Goal: Task Accomplishment & Management: Manage account settings

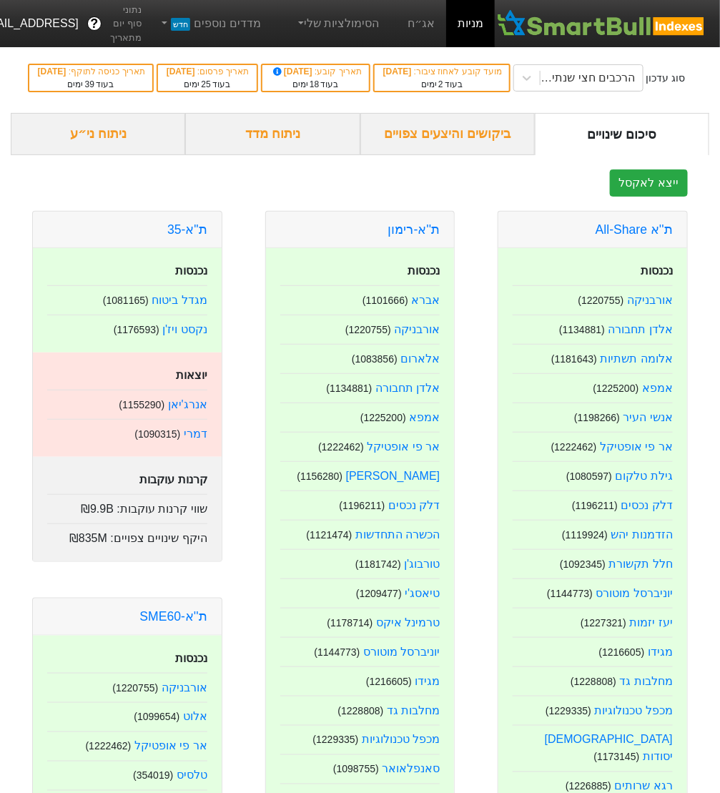
click at [89, 155] on div "ניתוח ני״ע" at bounding box center [98, 134] width 174 height 42
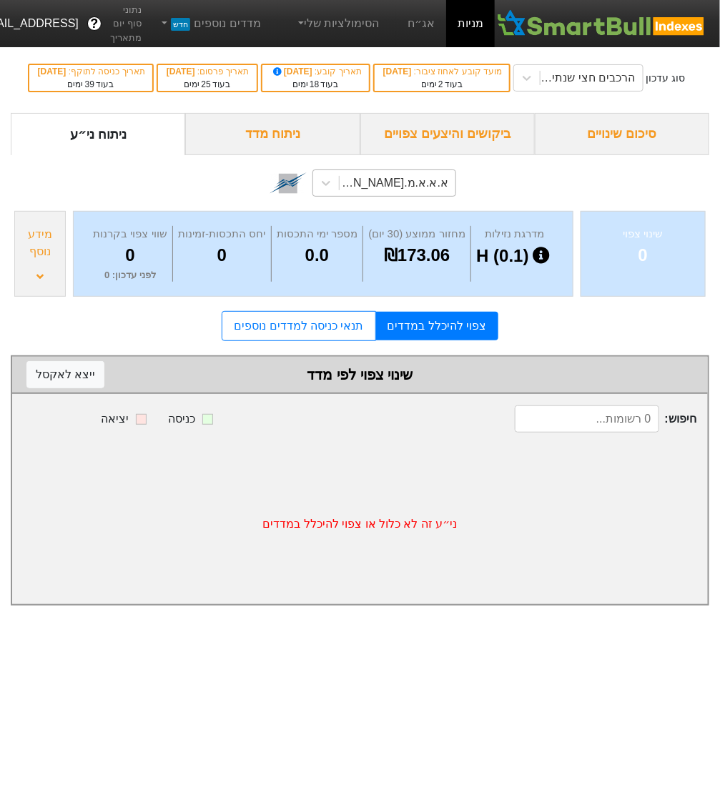
click at [383, 192] on div "א.א.א.מ.[PERSON_NAME] (1169895)" at bounding box center [393, 182] width 110 height 17
type input "z"
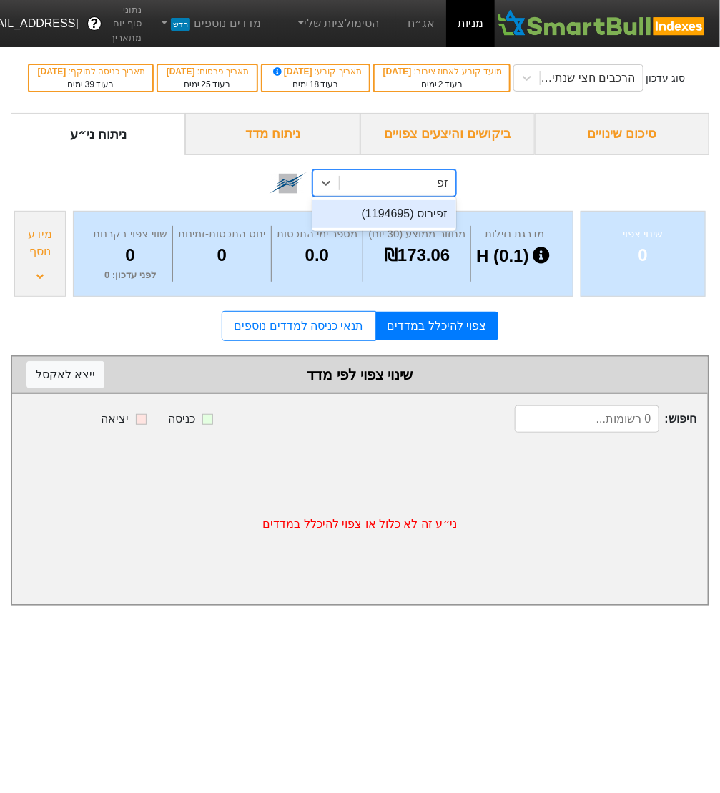
type input "זפי"
click at [366, 228] on div "זפירוס (1194695)" at bounding box center [384, 214] width 144 height 29
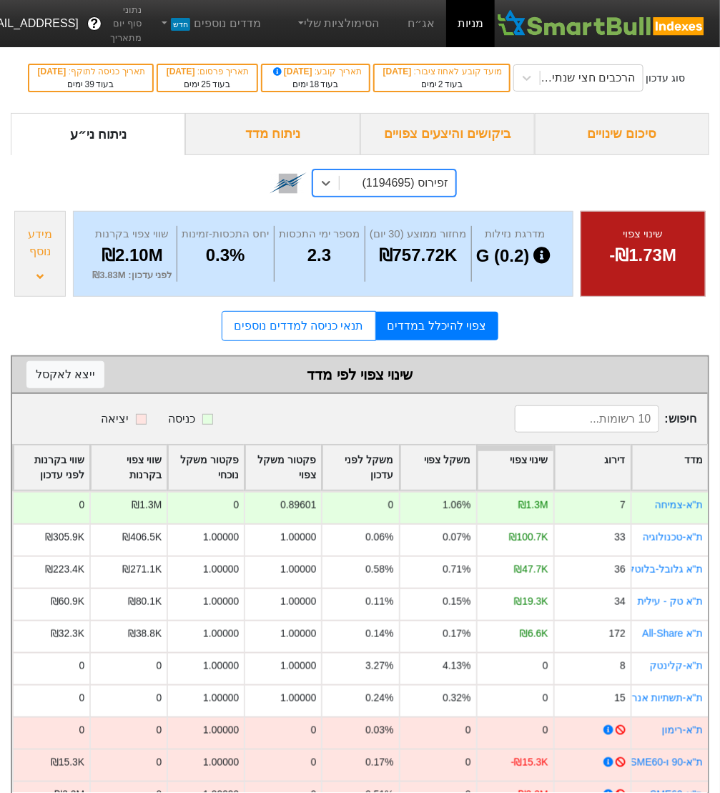
scroll to position [40, 0]
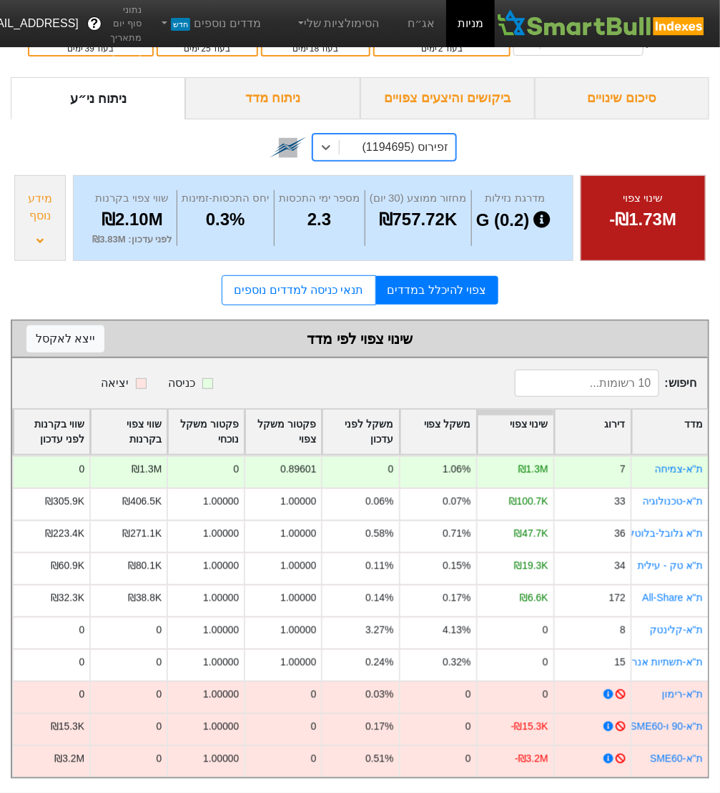
click at [54, 261] on div "מידע נוסף" at bounding box center [39, 218] width 51 height 86
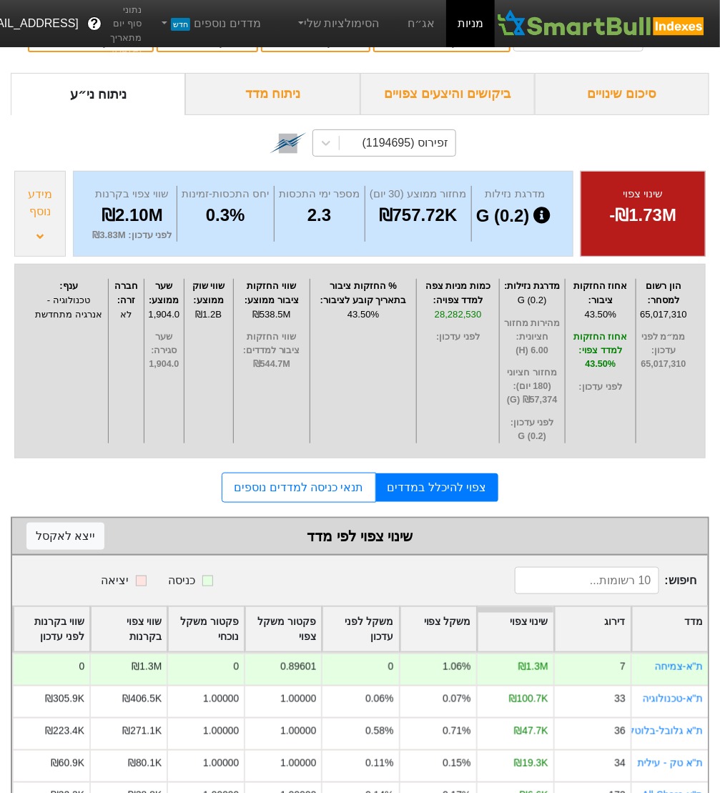
click at [36, 238] on icon at bounding box center [39, 236] width 7 height 4
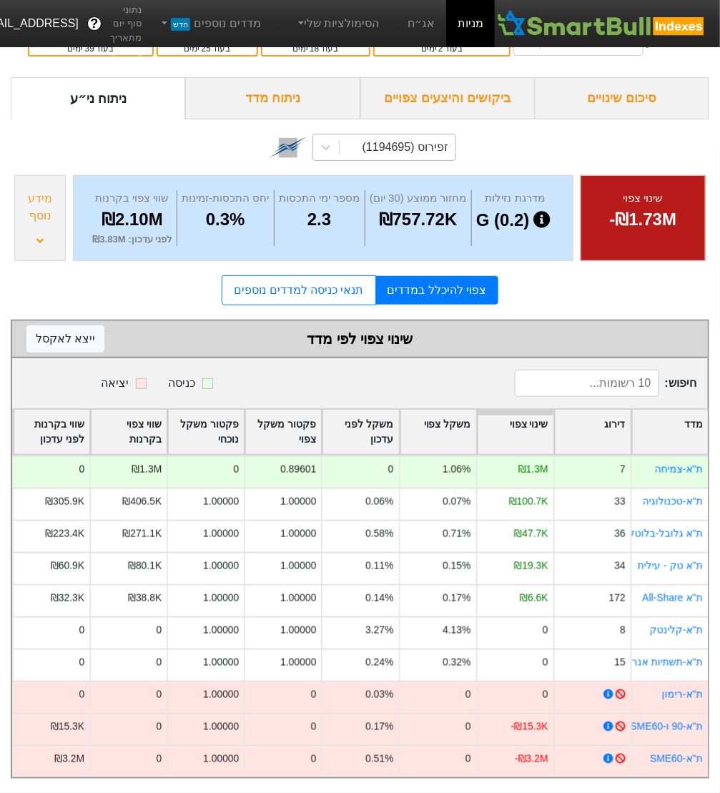
click at [36, 242] on icon at bounding box center [39, 240] width 7 height 4
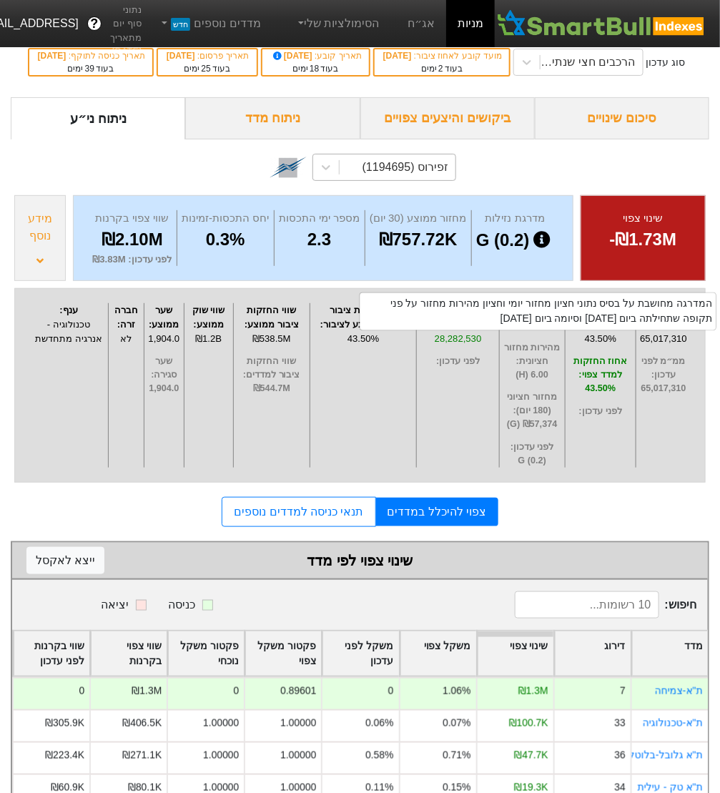
scroll to position [0, 0]
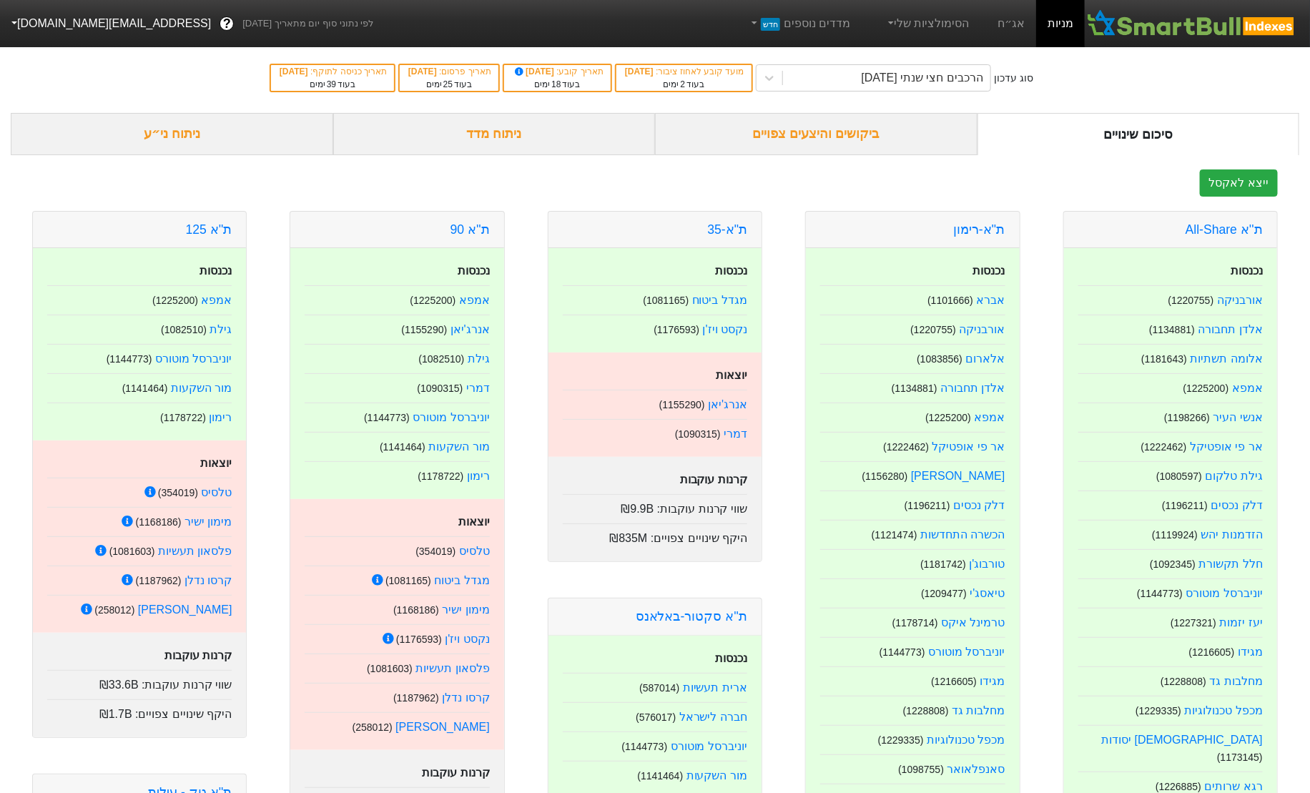
click at [508, 128] on div "ניתוח מדד" at bounding box center [494, 134] width 323 height 42
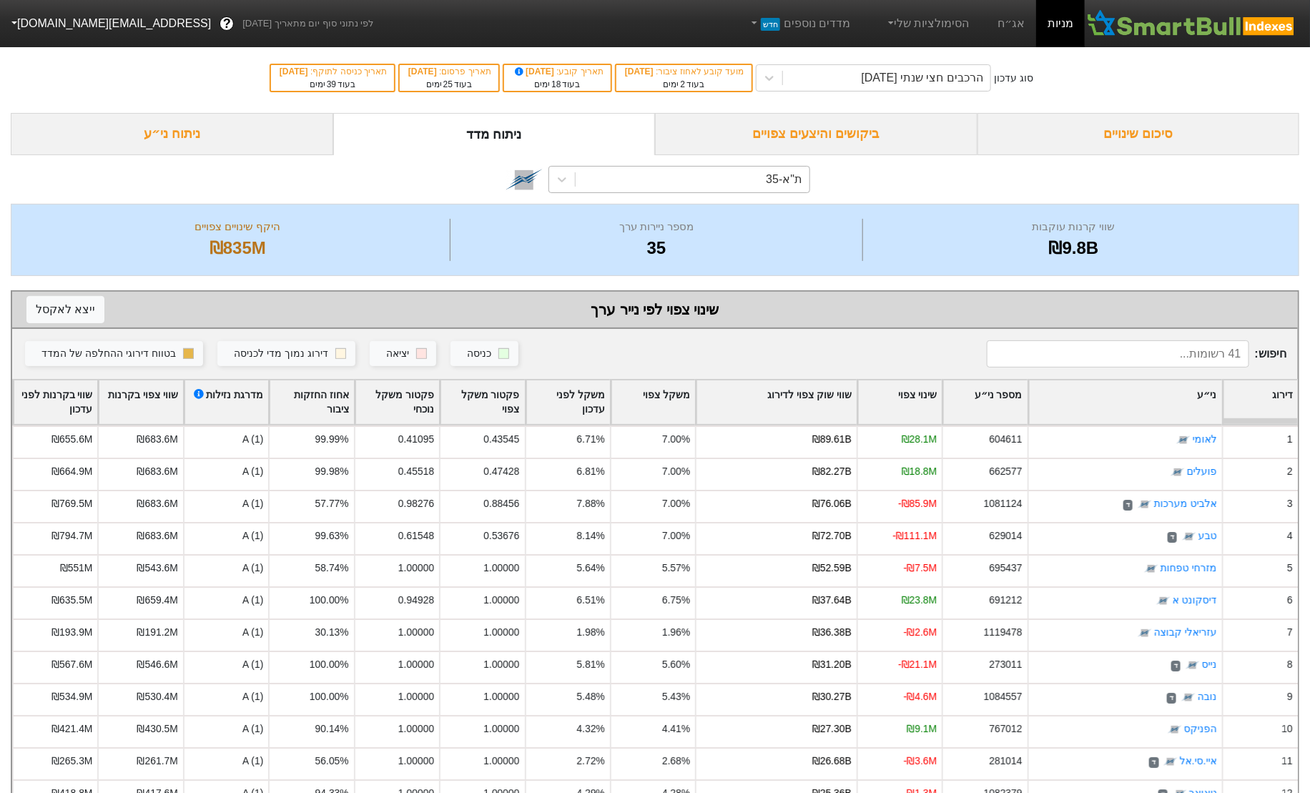
click at [626, 176] on div "ת"א-35" at bounding box center [693, 180] width 234 height 26
type input "ק"
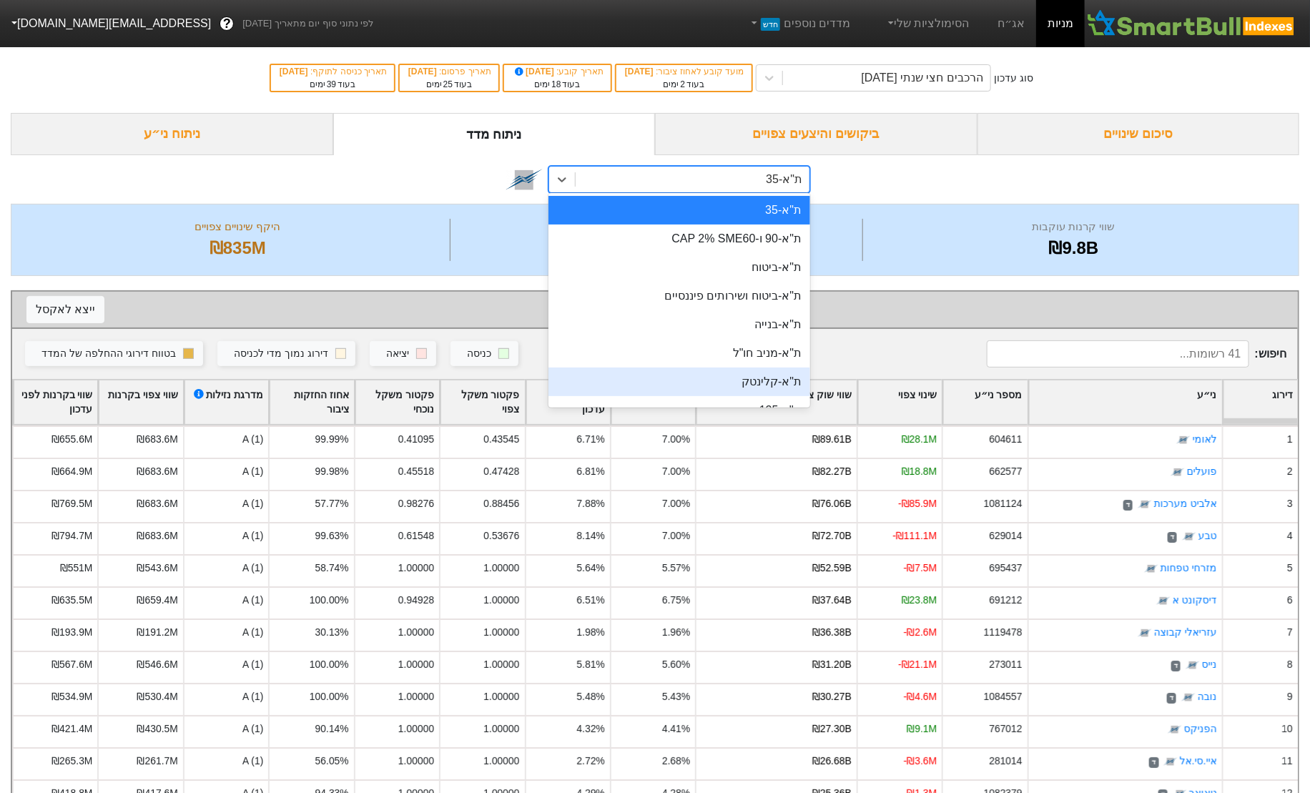
click at [201, 123] on div "ניתוח ני״ע" at bounding box center [172, 134] width 323 height 42
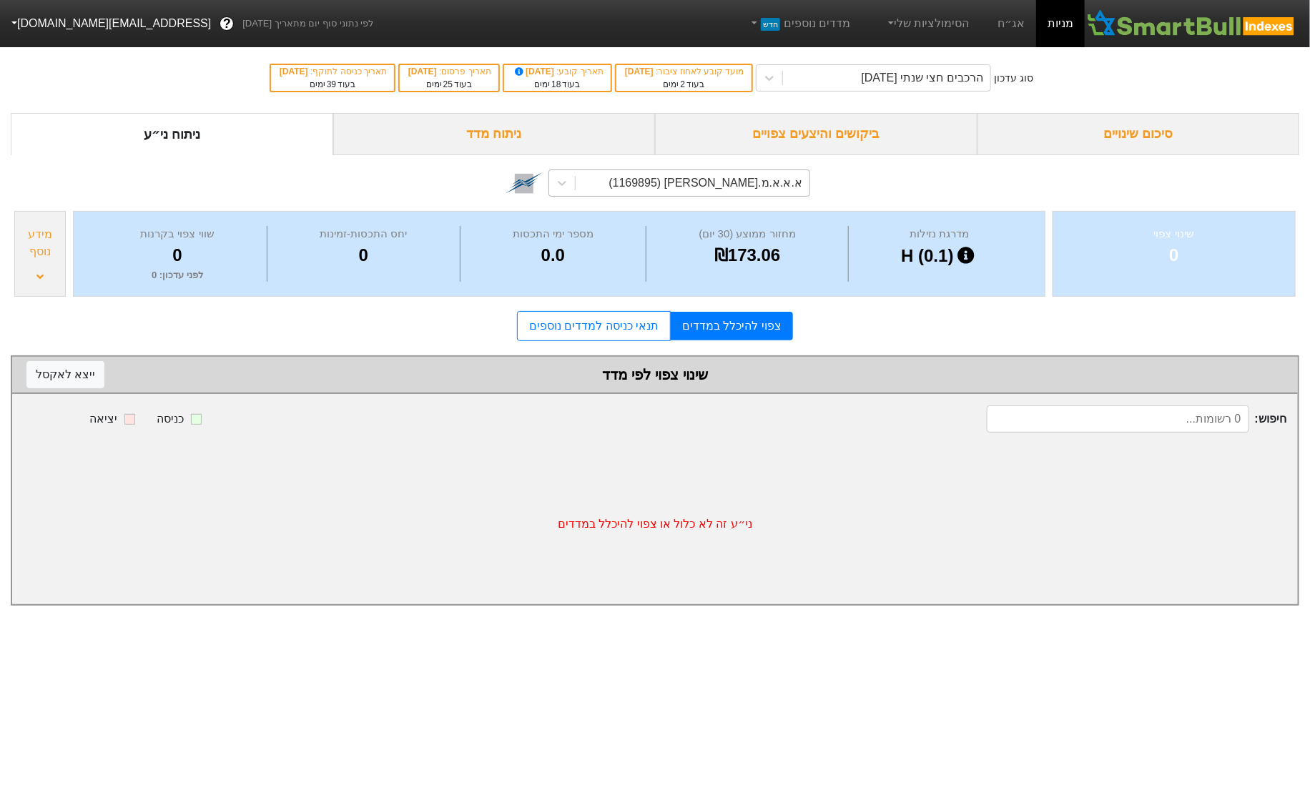
click at [694, 182] on div "א.א.א.מ.א-ש (1169895)" at bounding box center [706, 182] width 194 height 17
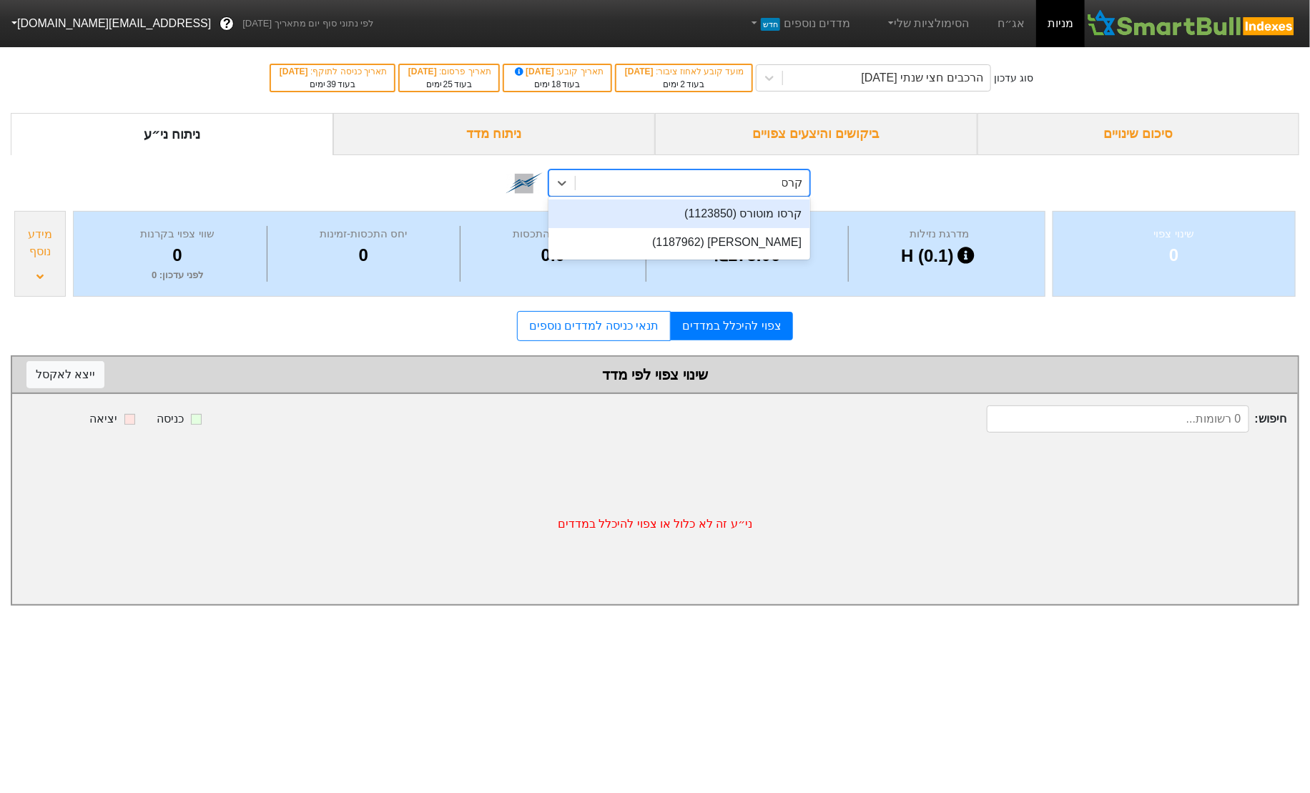
type input "קרסו"
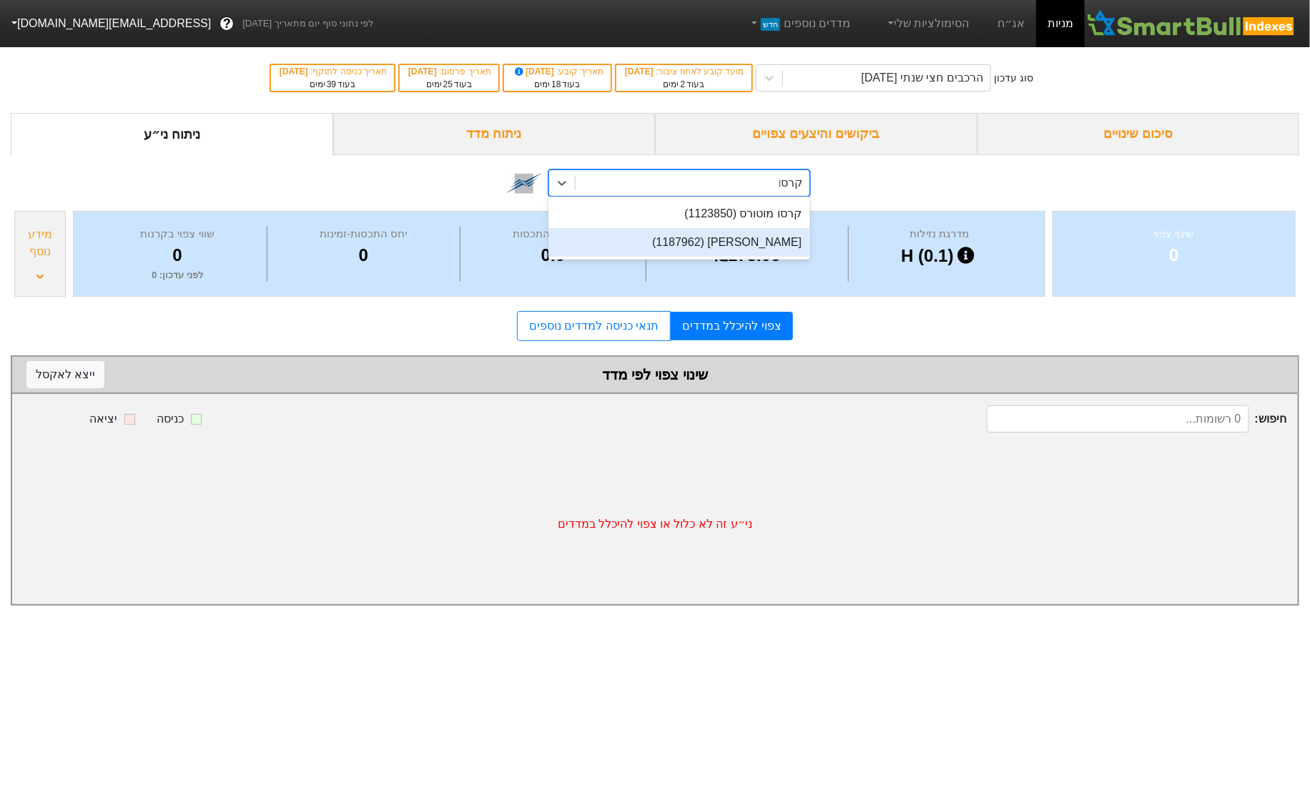
click at [689, 248] on div "קרסו נדלן (1187962)" at bounding box center [679, 242] width 262 height 29
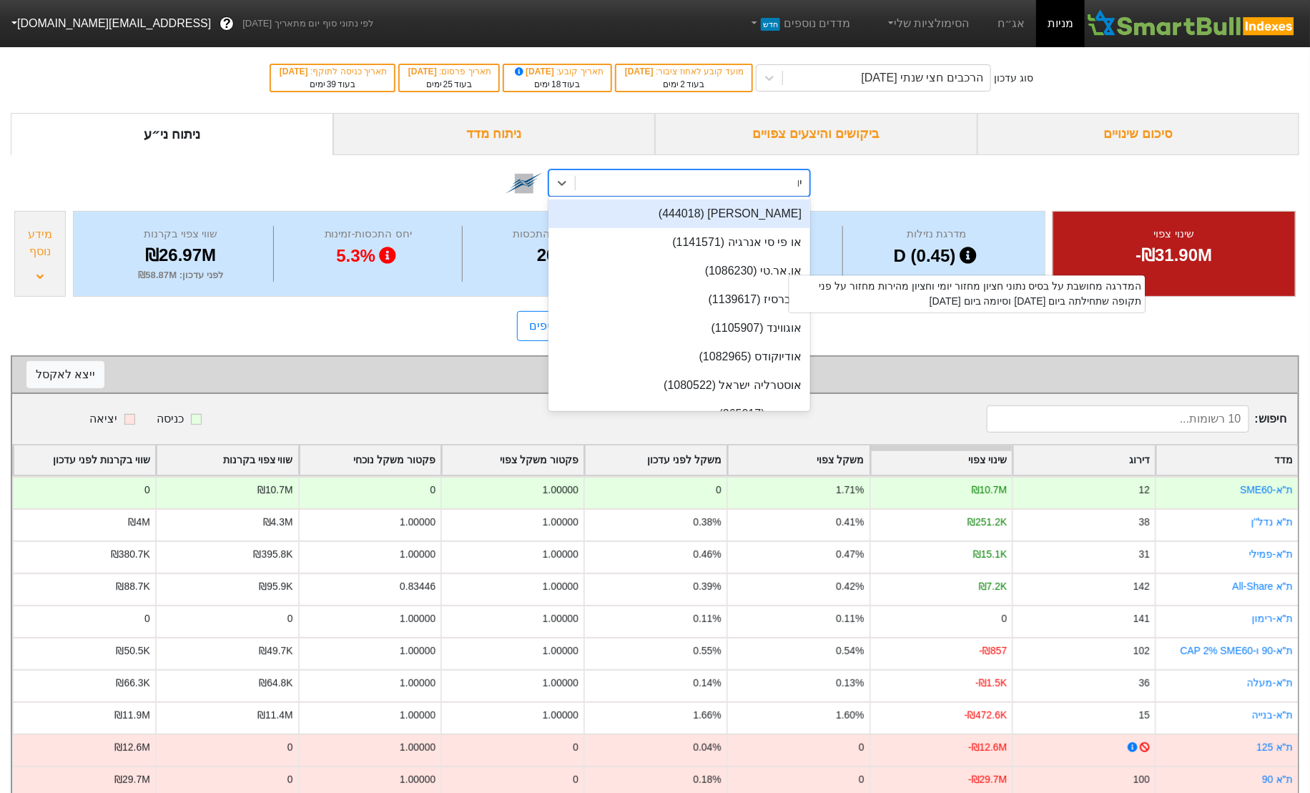
type input "יונ"
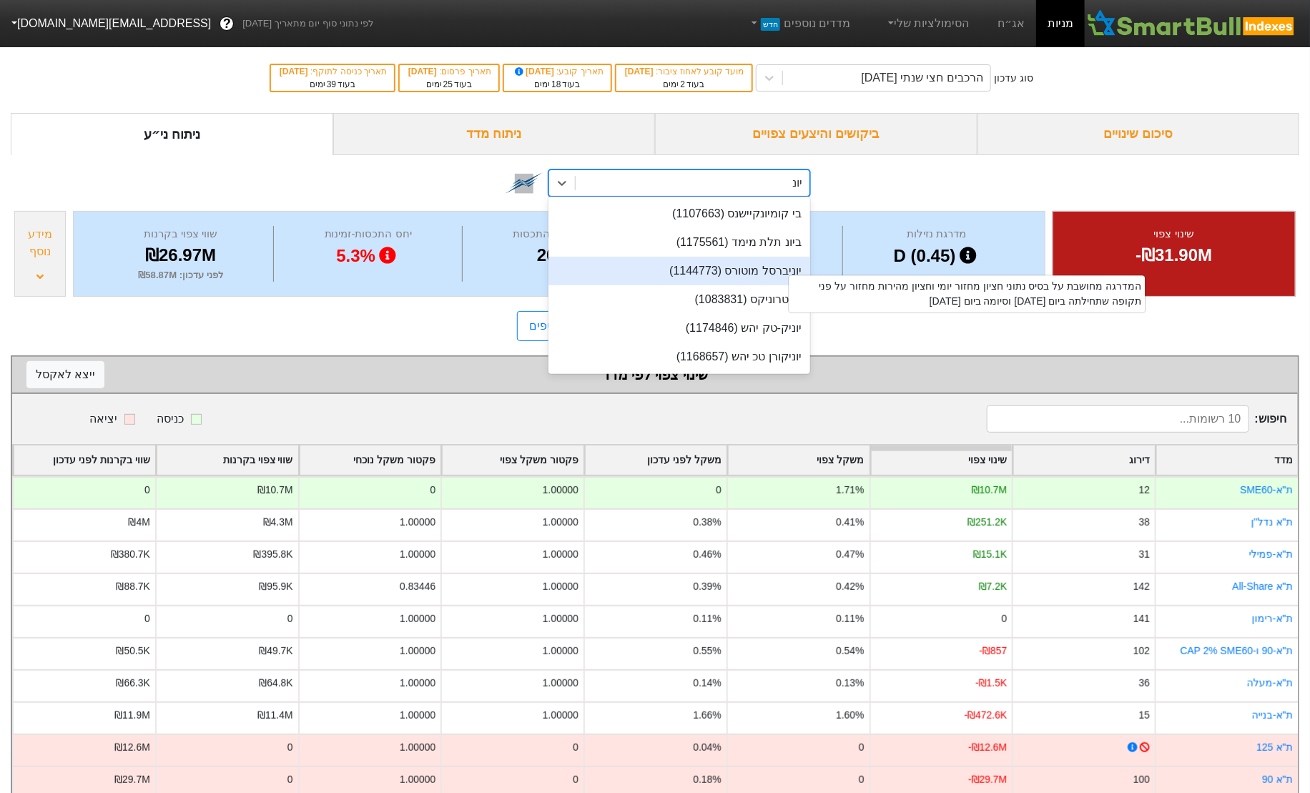
click at [734, 272] on div "יוניברסל מוטורס (1144773)" at bounding box center [679, 271] width 262 height 29
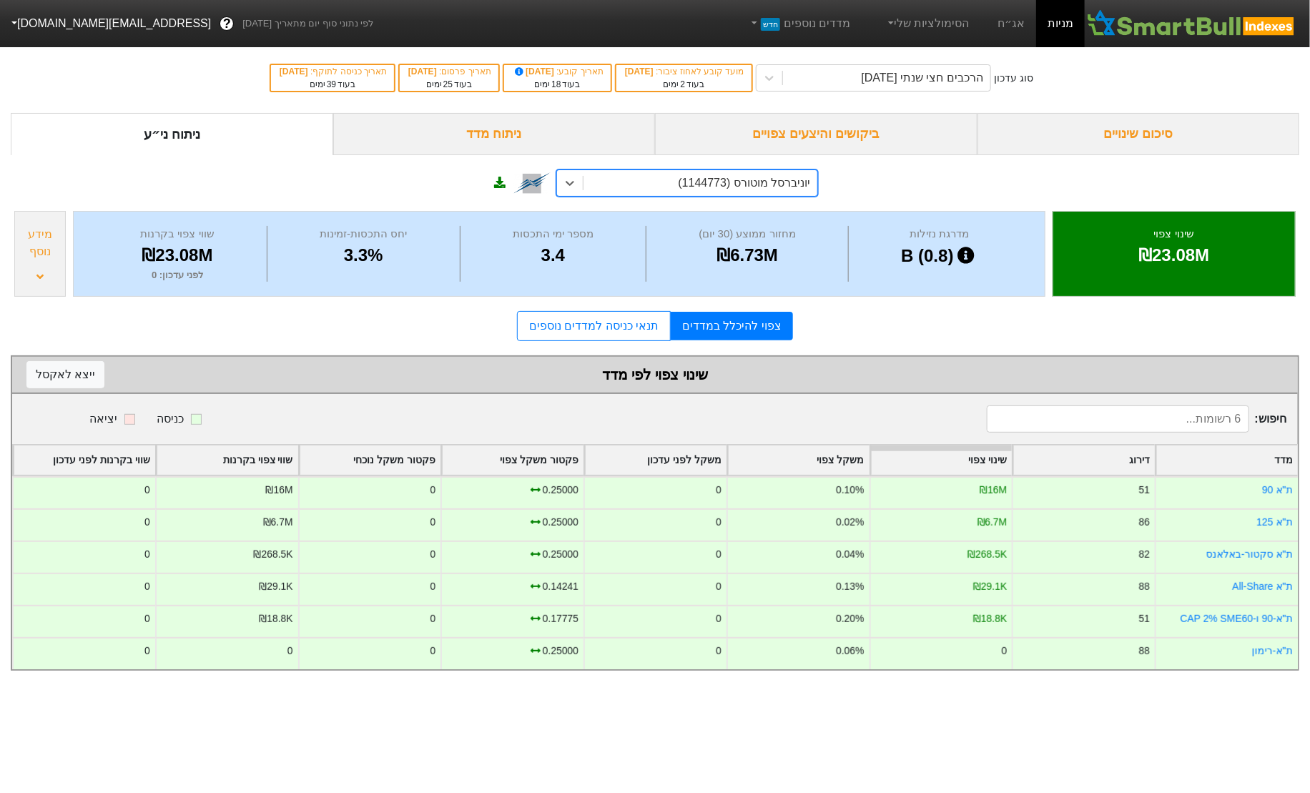
click at [46, 260] on div "מידע נוסף" at bounding box center [39, 254] width 51 height 86
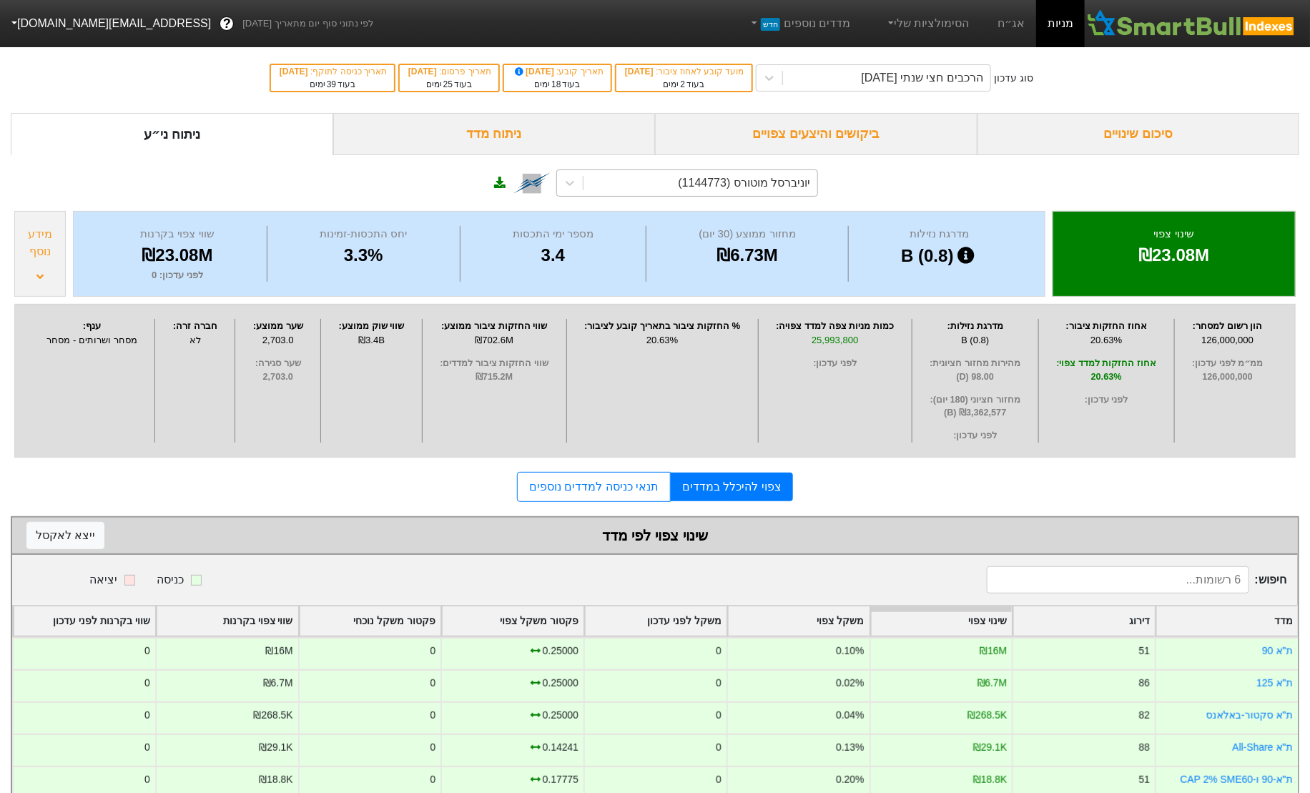
click at [46, 260] on div "מידע נוסף" at bounding box center [39, 254] width 51 height 86
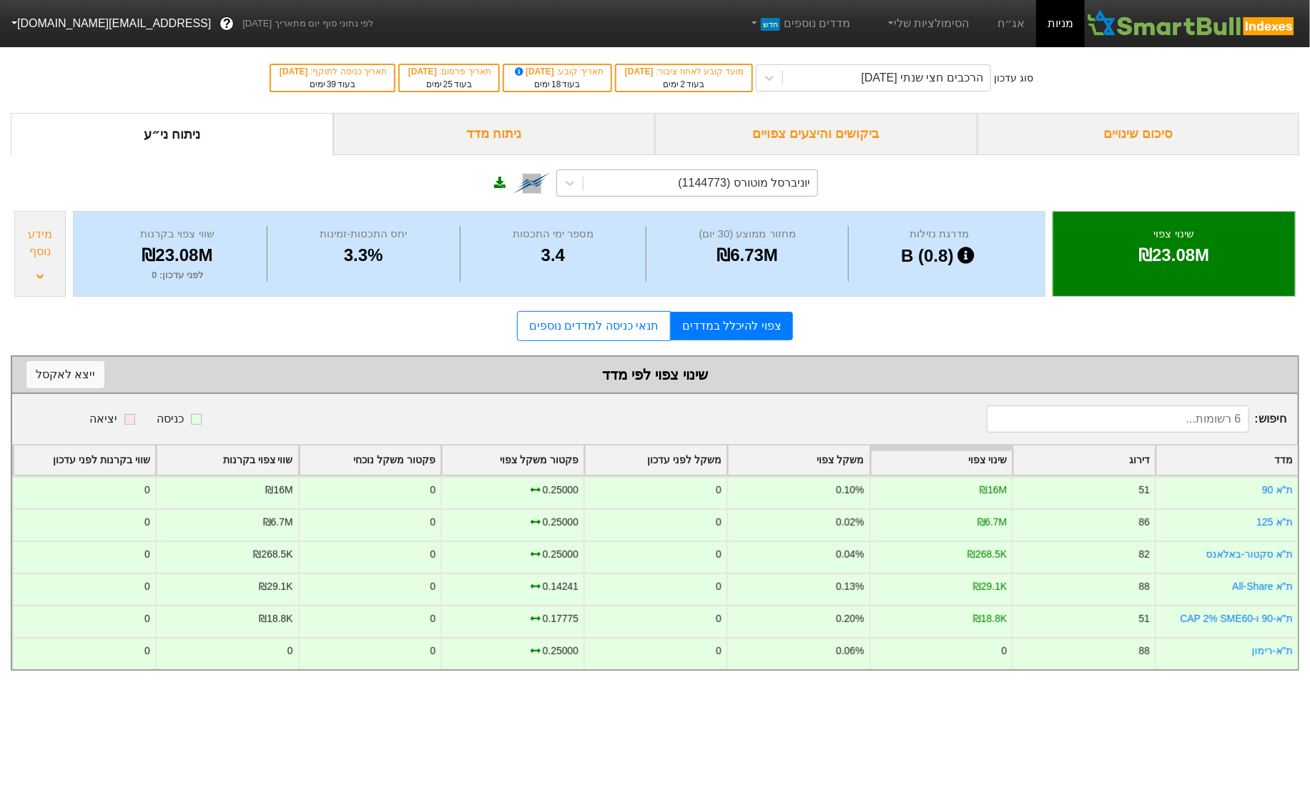
click at [24, 252] on div "מידע נוסף" at bounding box center [40, 243] width 43 height 34
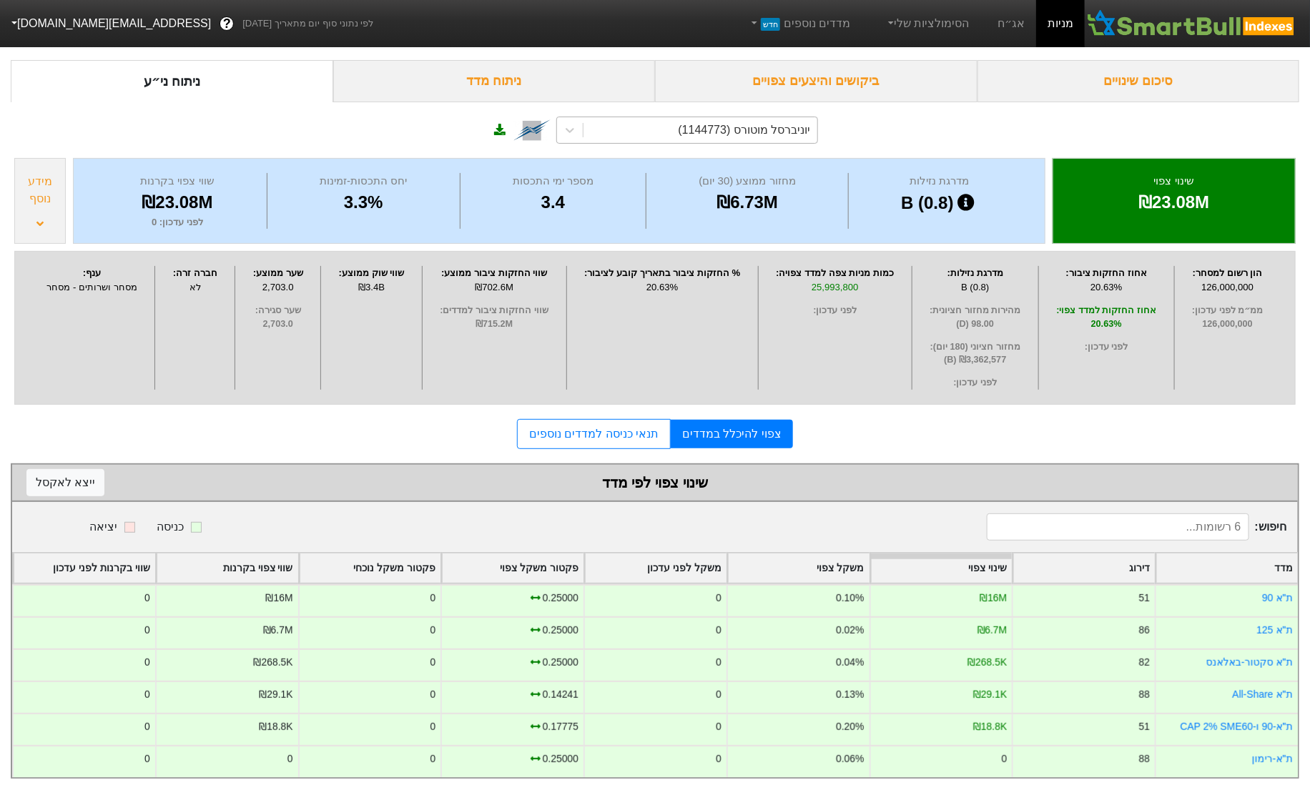
scroll to position [61, 0]
click at [53, 203] on div "מידע נוסף" at bounding box center [39, 201] width 51 height 86
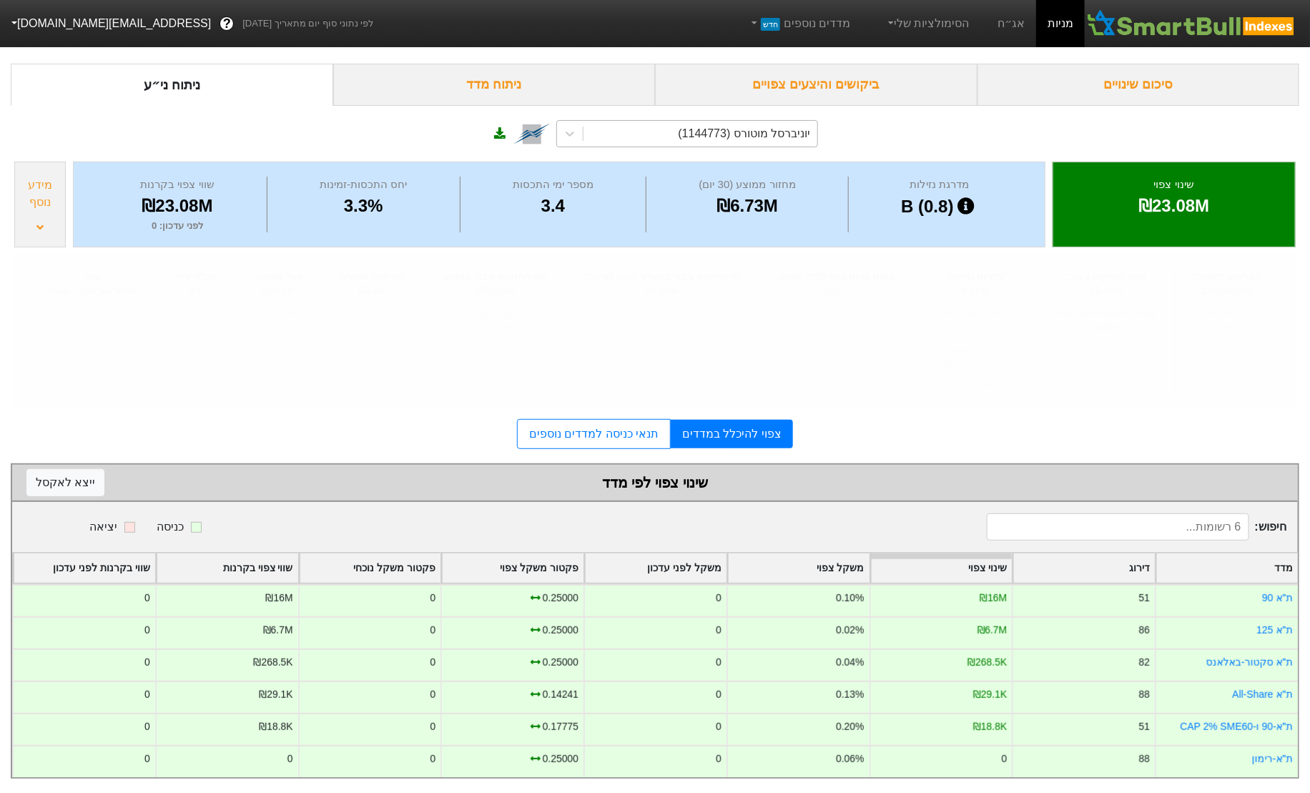
scroll to position [0, 0]
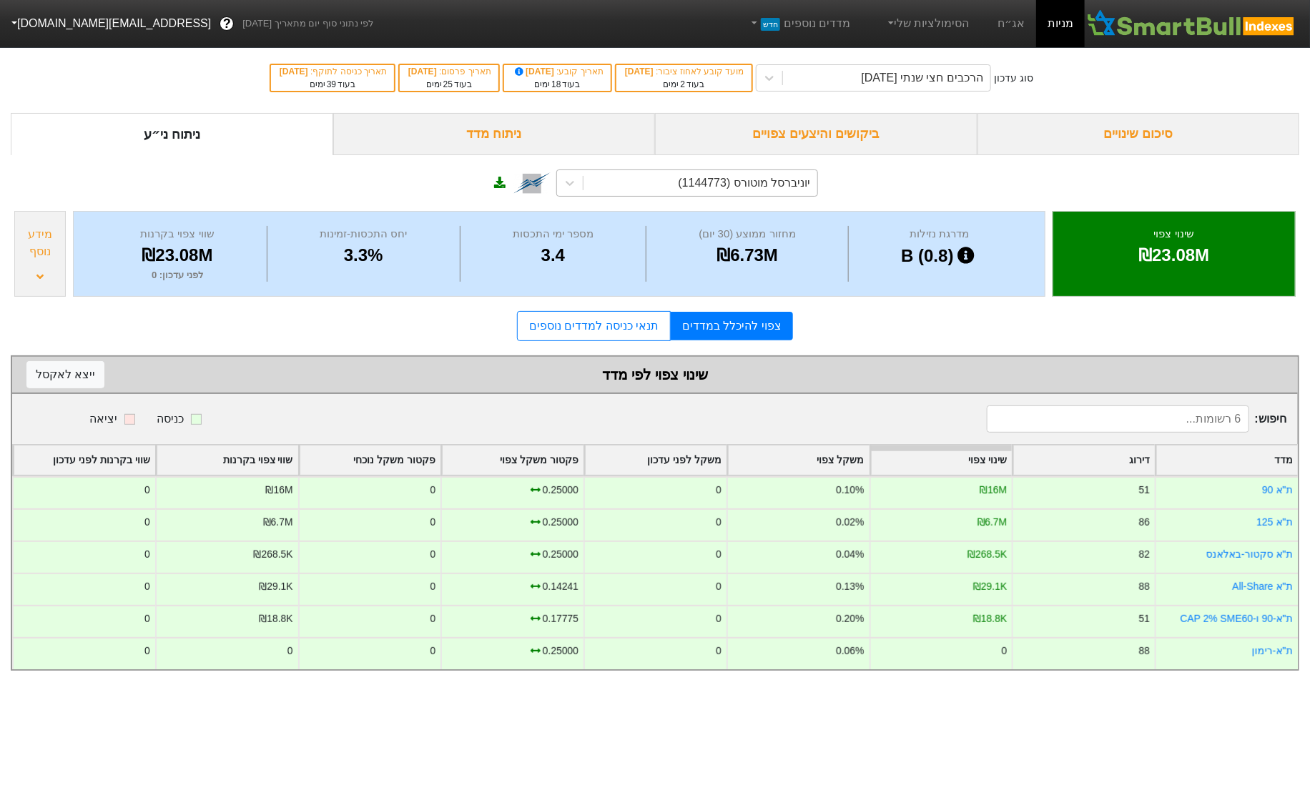
click at [53, 203] on div "יוניברסל מוטורס (1144773)" at bounding box center [655, 181] width 1289 height 52
click at [39, 260] on div "מידע נוסף" at bounding box center [39, 254] width 51 height 86
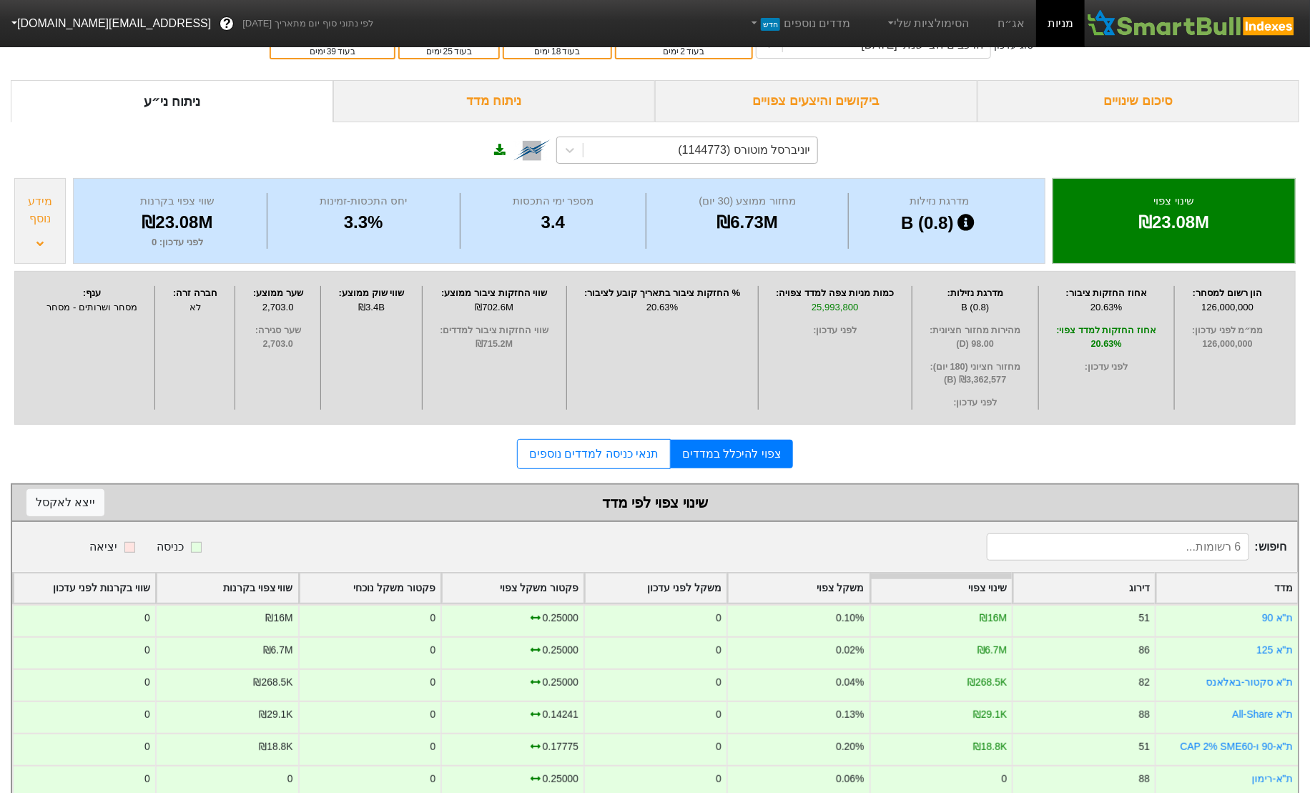
scroll to position [39, 0]
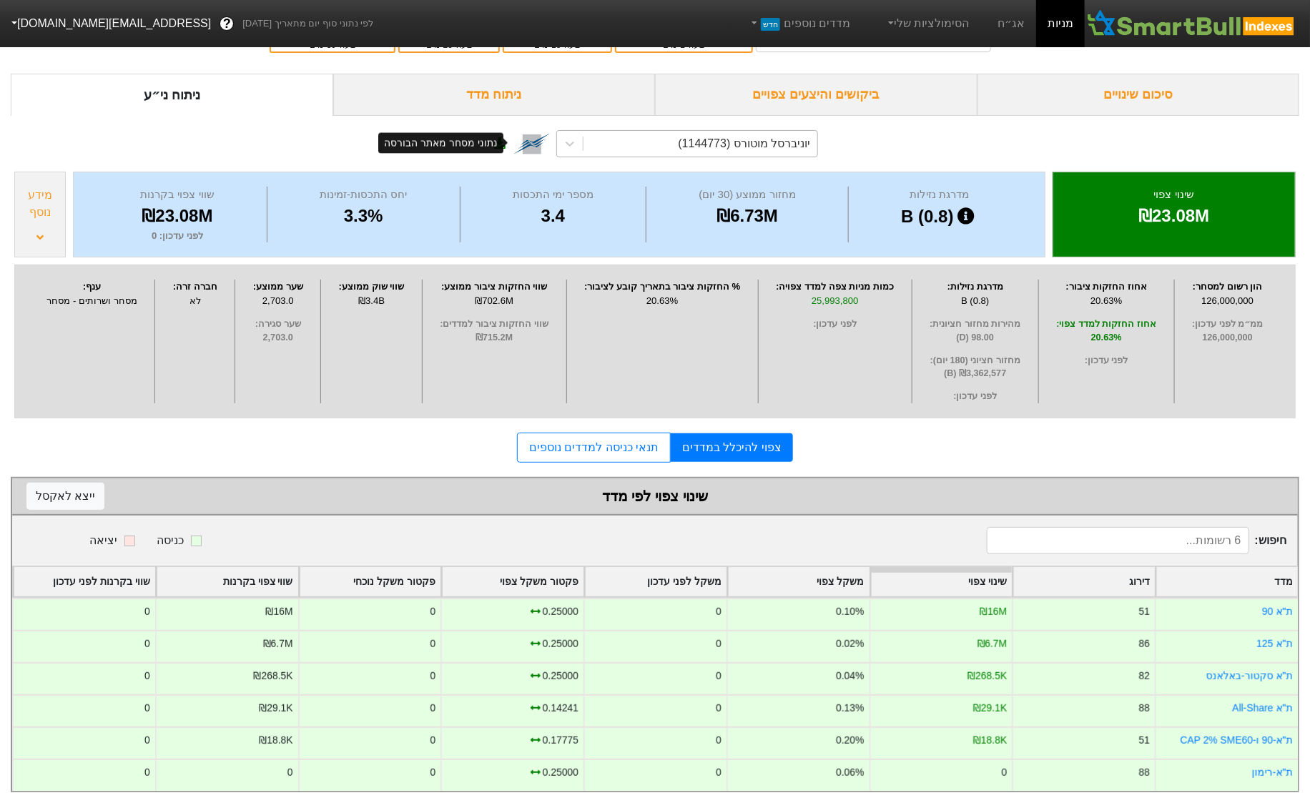
click at [538, 145] on img at bounding box center [531, 143] width 37 height 37
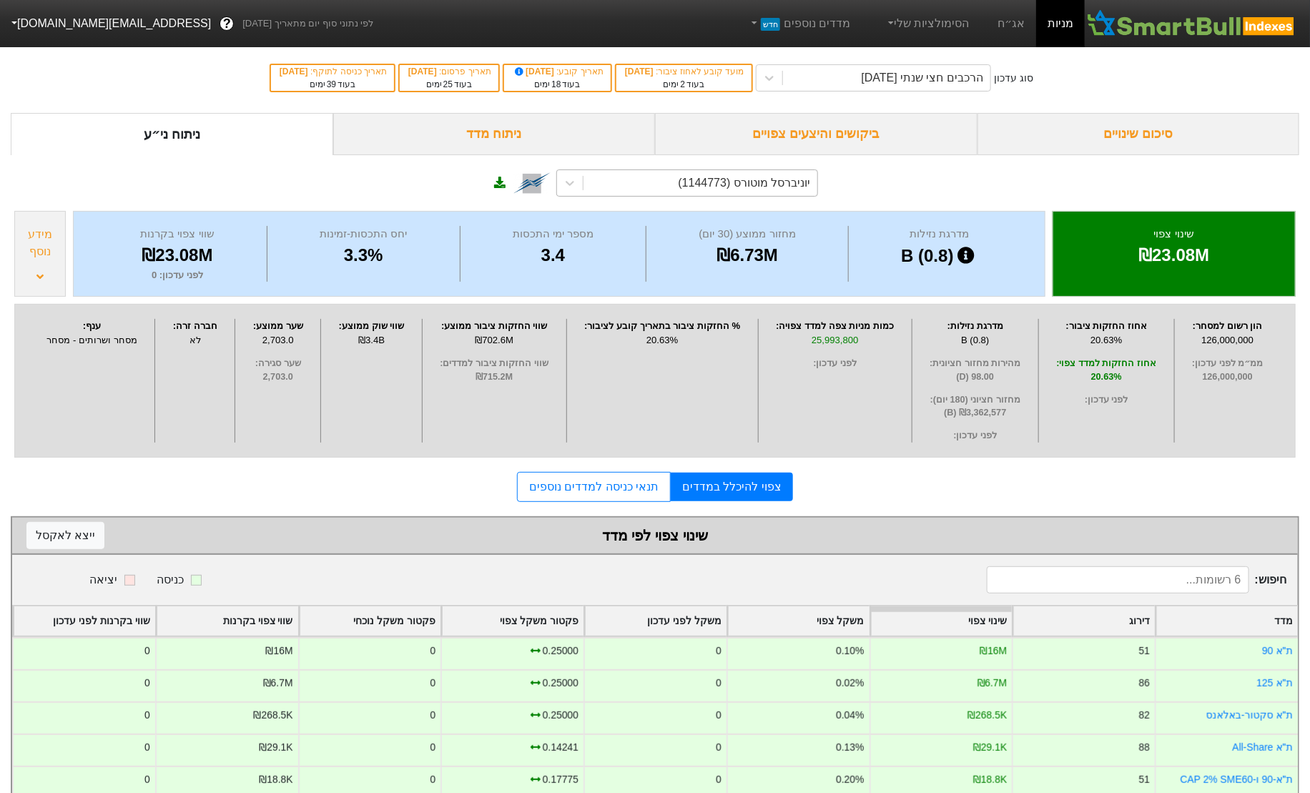
click at [59, 26] on button "demo@smartbull.co.il" at bounding box center [110, 24] width 220 height 26
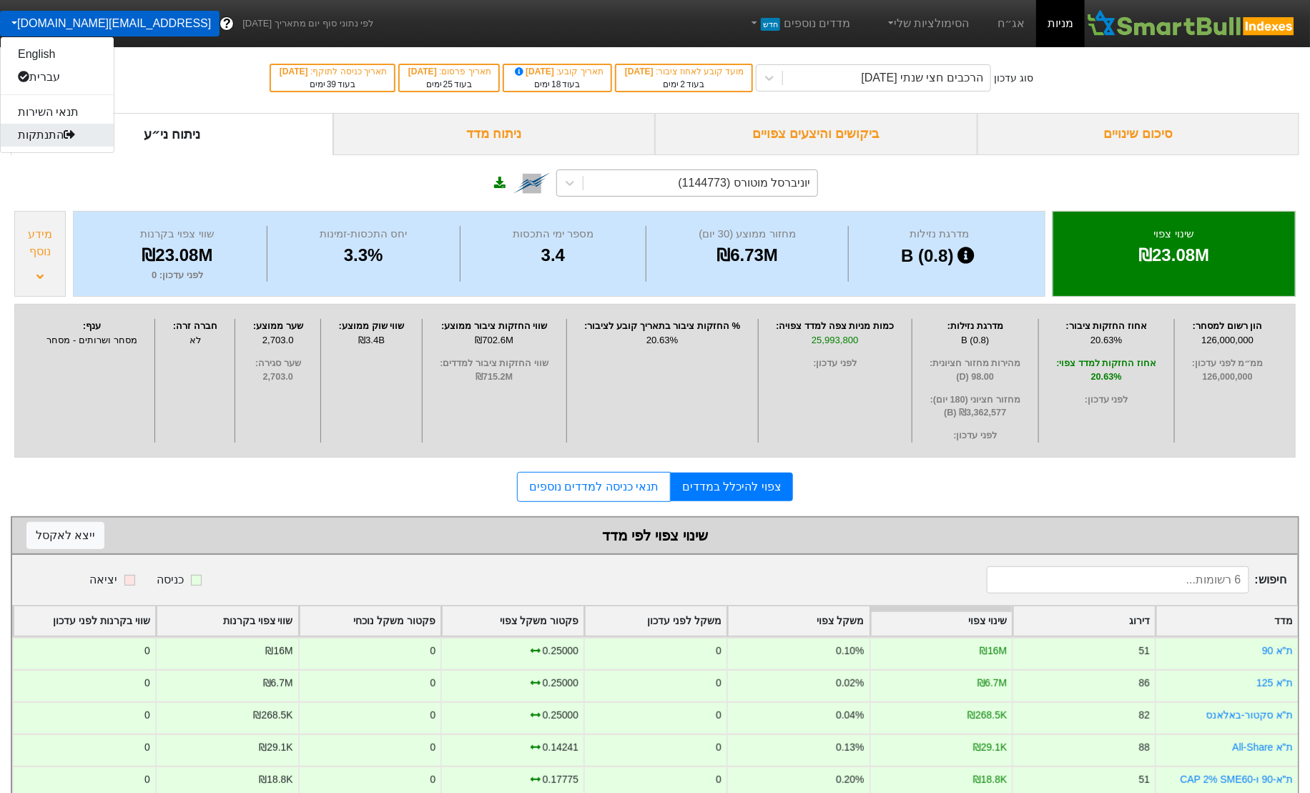
click at [65, 134] on icon at bounding box center [69, 134] width 11 height 9
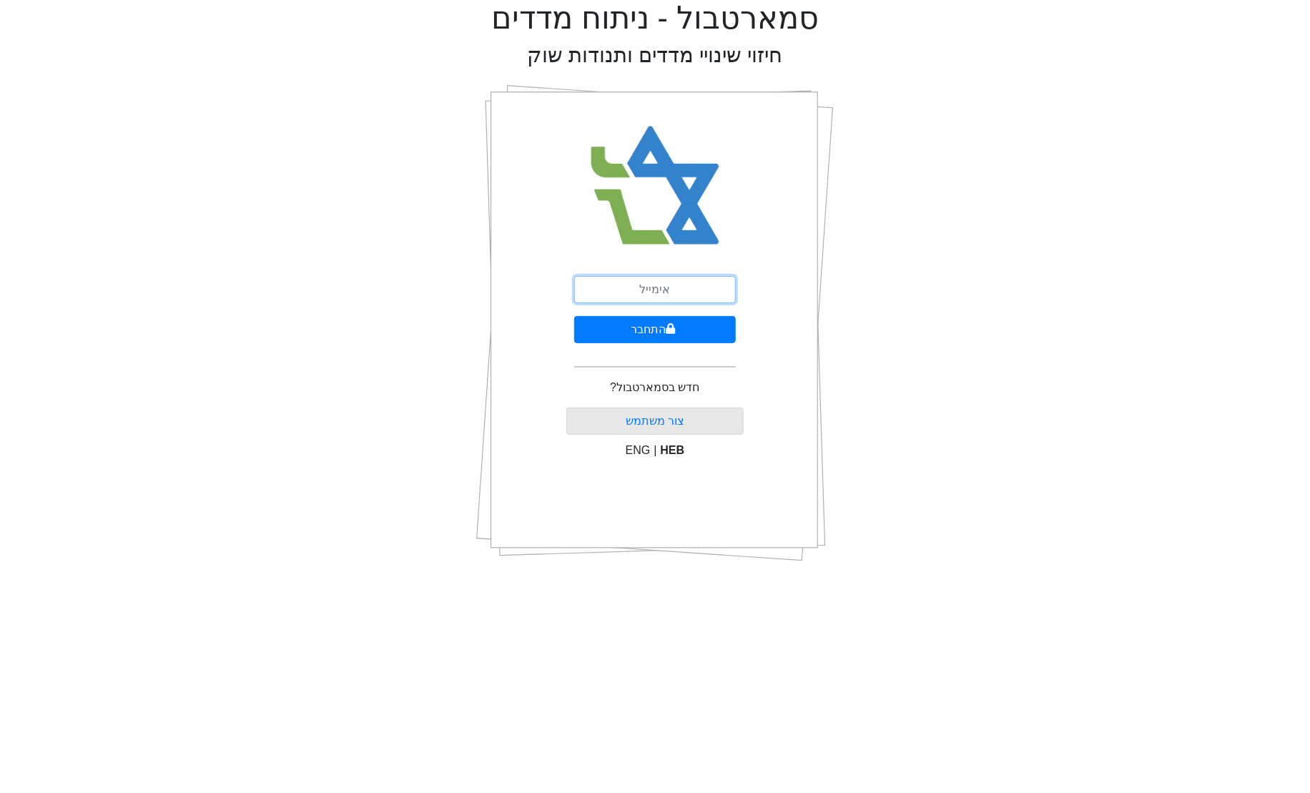
click at [655, 291] on input "email" at bounding box center [655, 289] width 162 height 27
type input "[EMAIL_ADDRESS][DOMAIN_NAME]"
click at [661, 327] on button "התחבר" at bounding box center [655, 329] width 162 height 27
click at [584, 316] on button "התחבר" at bounding box center [655, 329] width 142 height 27
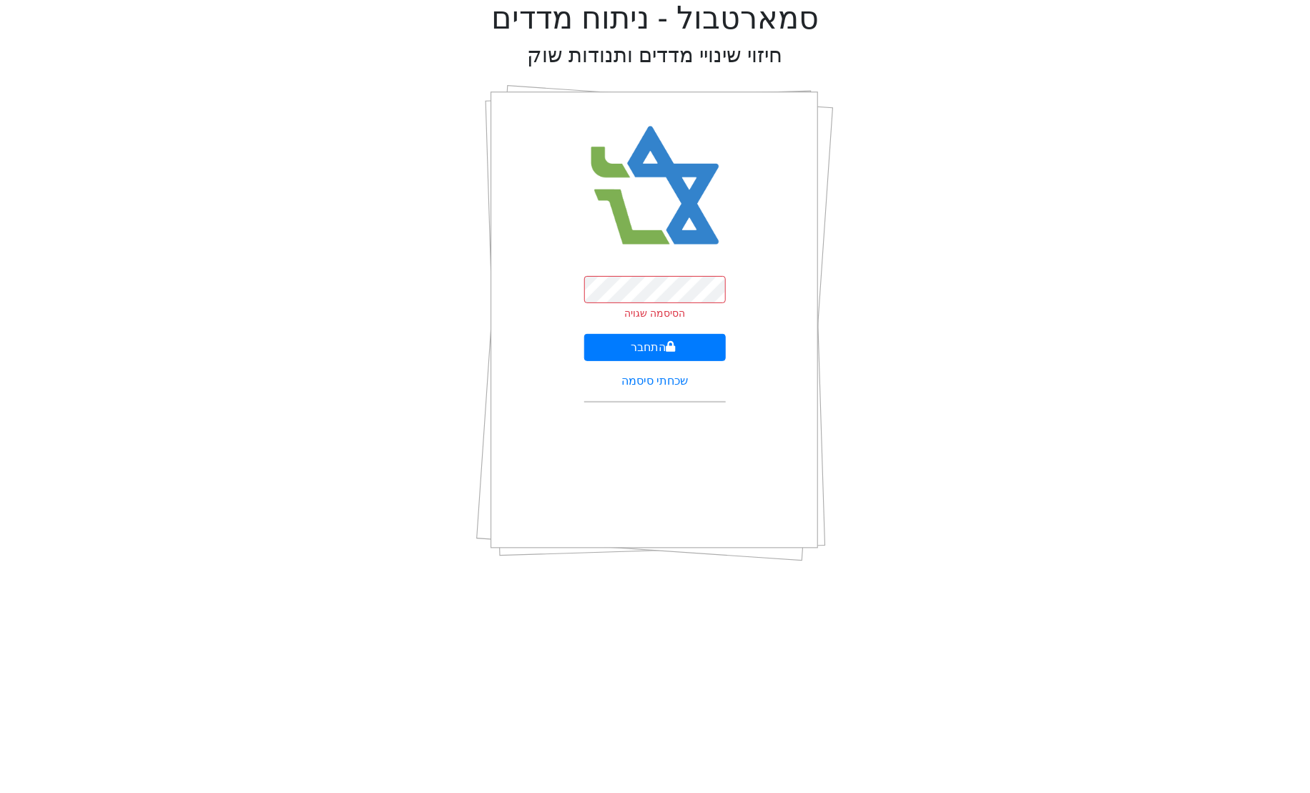
click at [471, 338] on div "סמארטבול - ניתוח מדדים חיזוי שינויי מדדים ותנודות שוק הסיסמה שגויה התחבר שכחתי …" at bounding box center [655, 286] width 1289 height 573
click at [466, 419] on div "סמארטבול - ניתוח מדדים חיזוי שינויי מדדים ותנודות שוק הסיסמה שגויה התחבר שכחתי …" at bounding box center [655, 286] width 1289 height 573
click at [656, 381] on link "שכחתי סיסמה" at bounding box center [654, 381] width 67 height 12
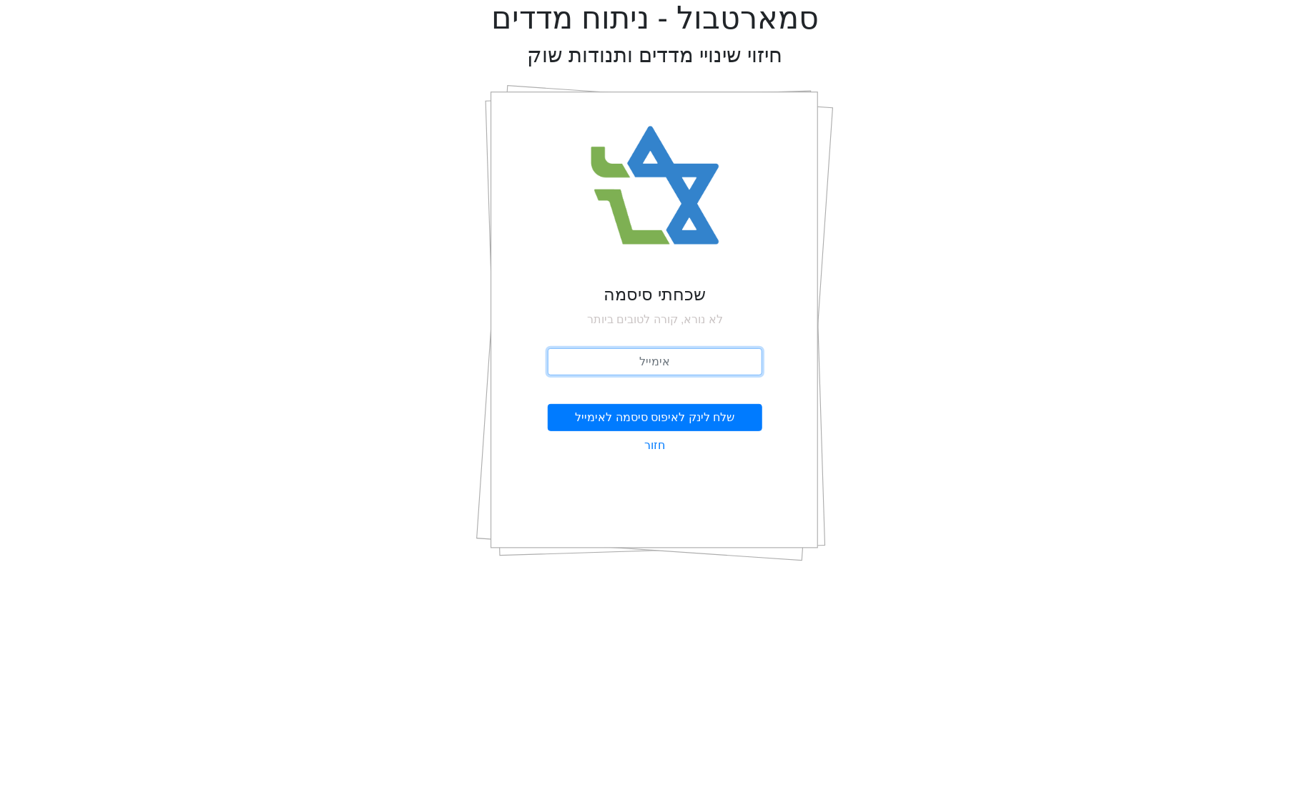
click at [691, 357] on input "email" at bounding box center [655, 361] width 215 height 27
type input "[EMAIL_ADDRESS][DOMAIN_NAME]"
click at [655, 422] on button "שלח לינק לאיפוס סיסמה לאימייל" at bounding box center [655, 417] width 215 height 27
click at [548, 395] on button "אפס סיסמה" at bounding box center [655, 408] width 215 height 27
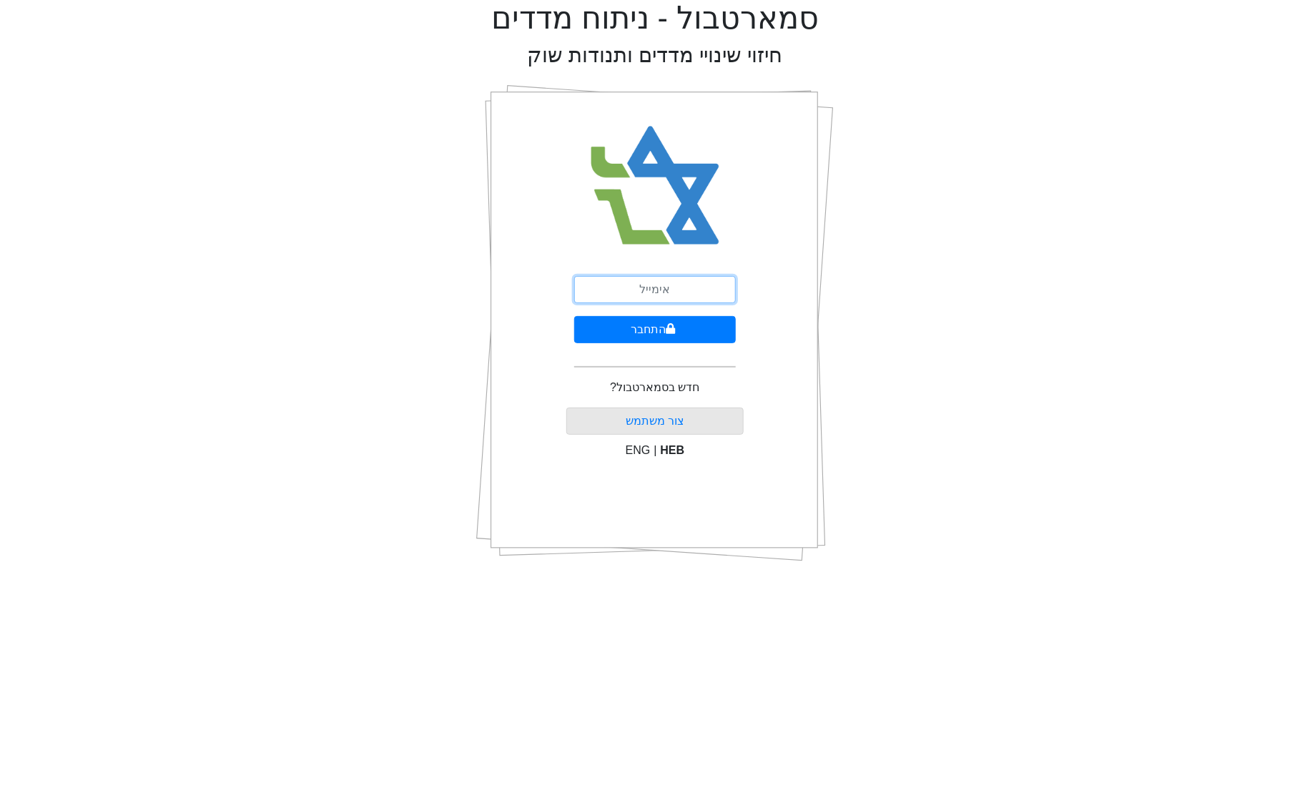
click at [634, 292] on input "email" at bounding box center [655, 289] width 162 height 27
type input "[EMAIL_ADDRESS][DOMAIN_NAME]"
click at [656, 328] on button "התחבר" at bounding box center [655, 329] width 162 height 27
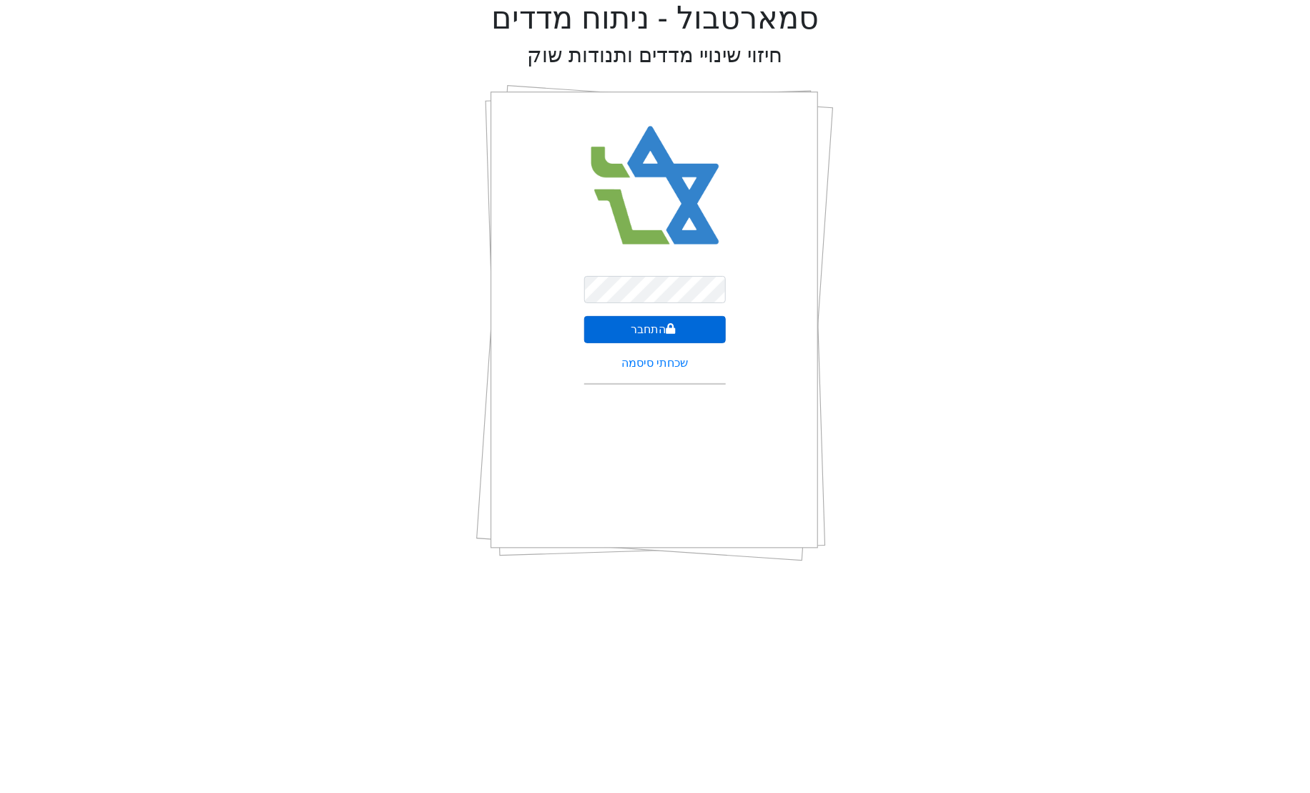
click at [667, 317] on button "התחבר" at bounding box center [655, 329] width 142 height 27
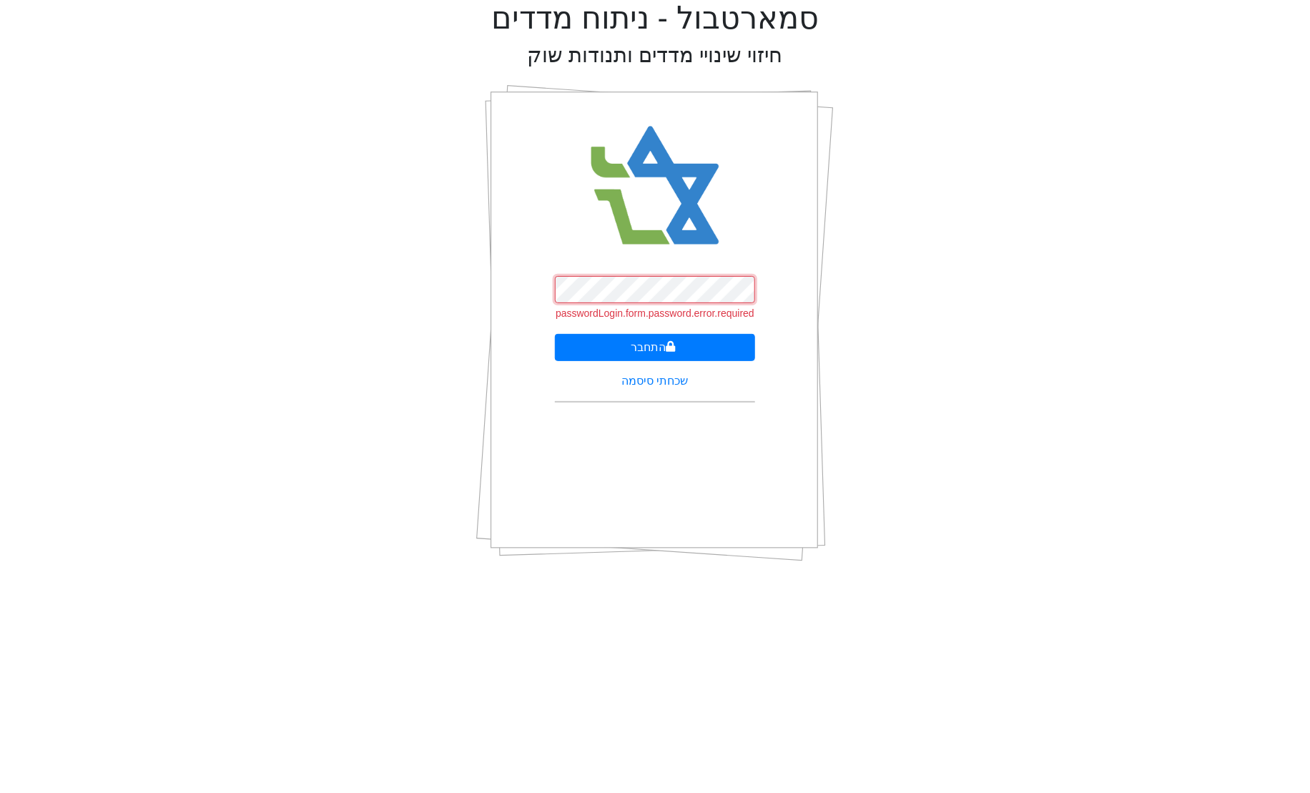
click at [555, 334] on button "התחבר" at bounding box center [655, 347] width 201 height 27
click at [518, 333] on div "הסיסמה שגויה התחבר שכחתי סיסמה" at bounding box center [655, 323] width 358 height 501
click at [624, 350] on button "התחבר" at bounding box center [655, 347] width 142 height 27
click at [594, 355] on button "התחבר" at bounding box center [655, 347] width 142 height 27
click at [602, 348] on button "התחבר" at bounding box center [655, 347] width 142 height 27
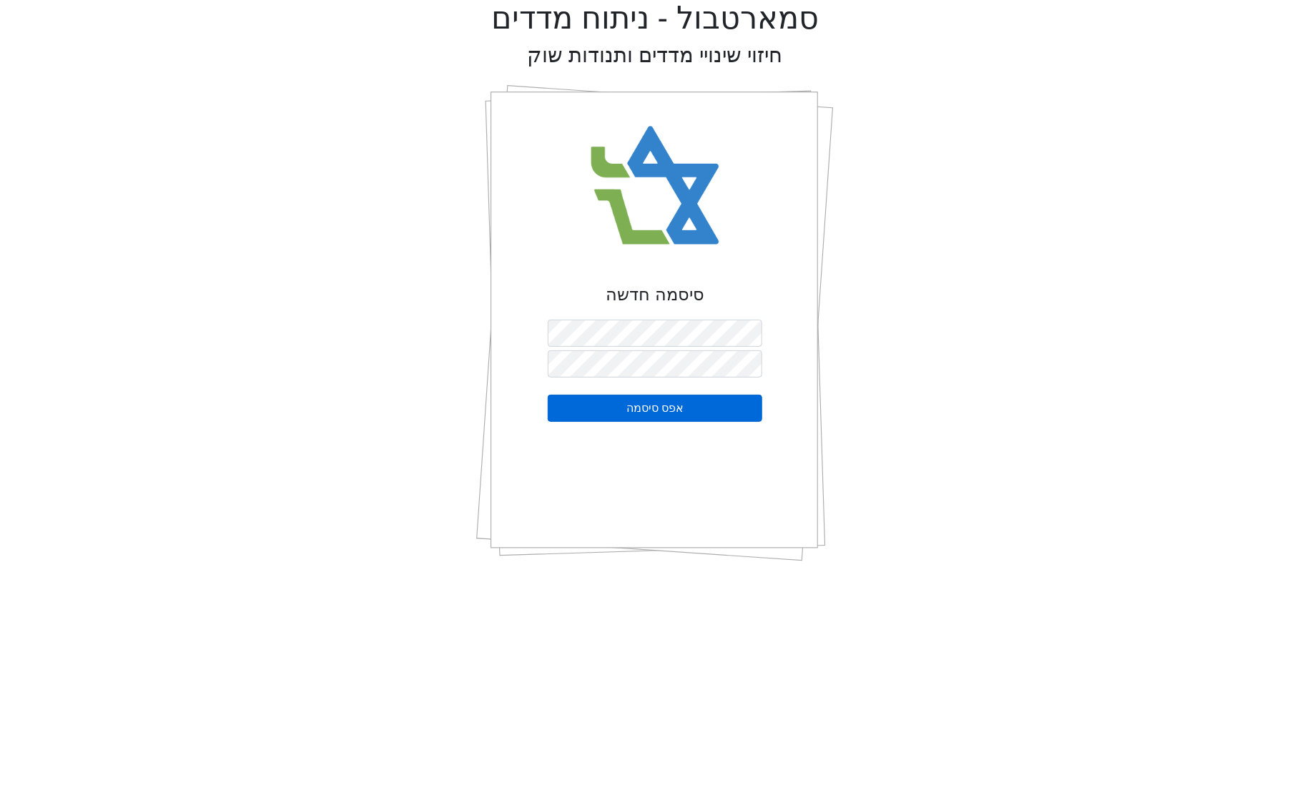
click at [573, 398] on button "אפס סיסמה" at bounding box center [655, 408] width 215 height 27
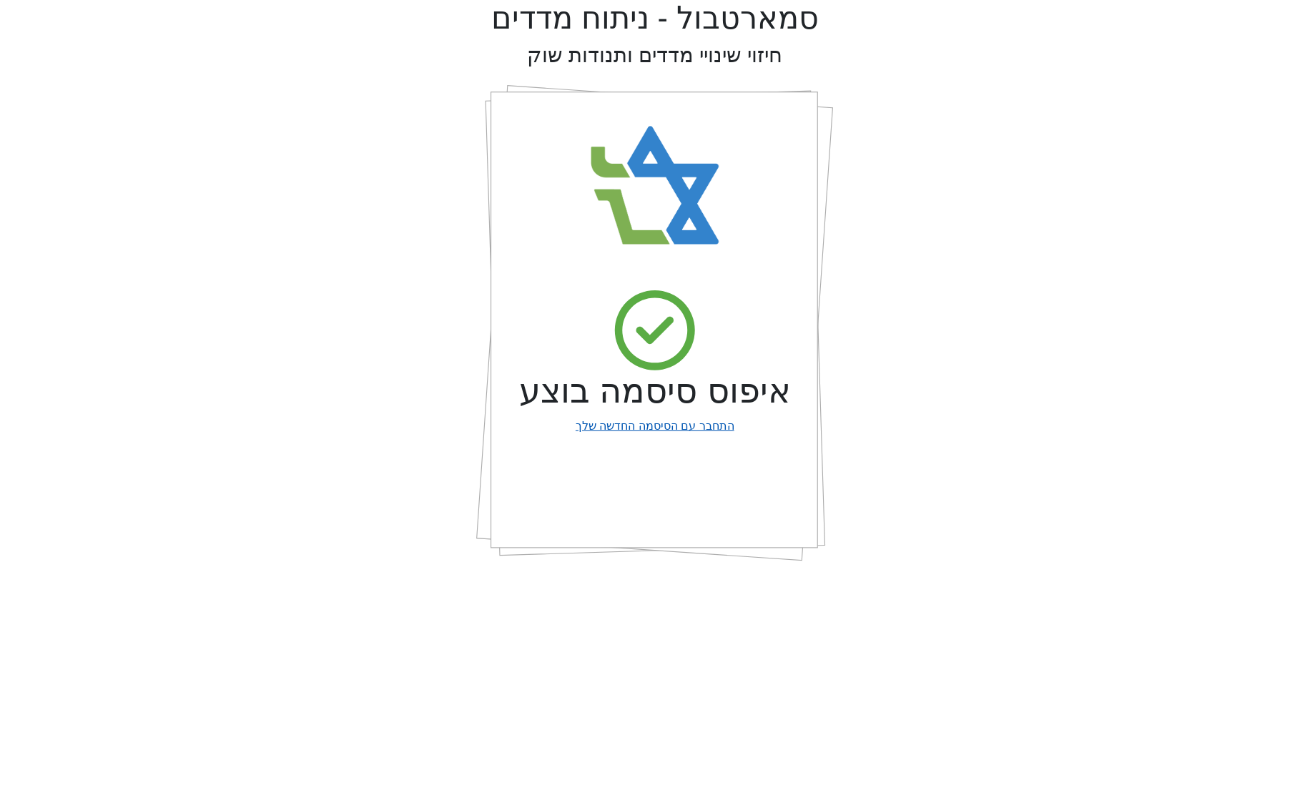
click at [703, 433] on link "התחבר עם הסיסמה החדשה שלך" at bounding box center [655, 426] width 159 height 17
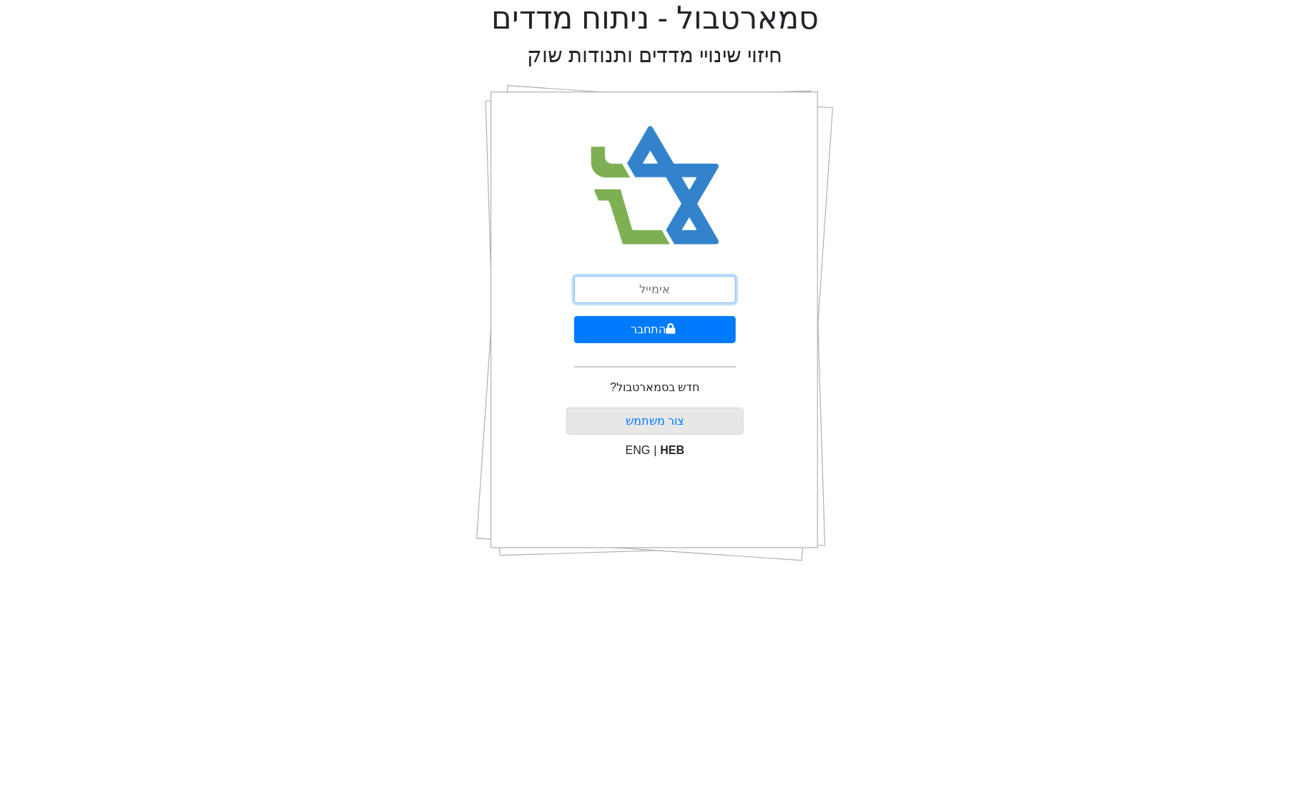
click at [676, 289] on input "email" at bounding box center [655, 289] width 162 height 27
type input "[EMAIL_ADDRESS][DOMAIN_NAME]"
click at [654, 328] on button "התחבר" at bounding box center [655, 329] width 162 height 27
click at [654, 328] on button "התחבר" at bounding box center [655, 329] width 142 height 27
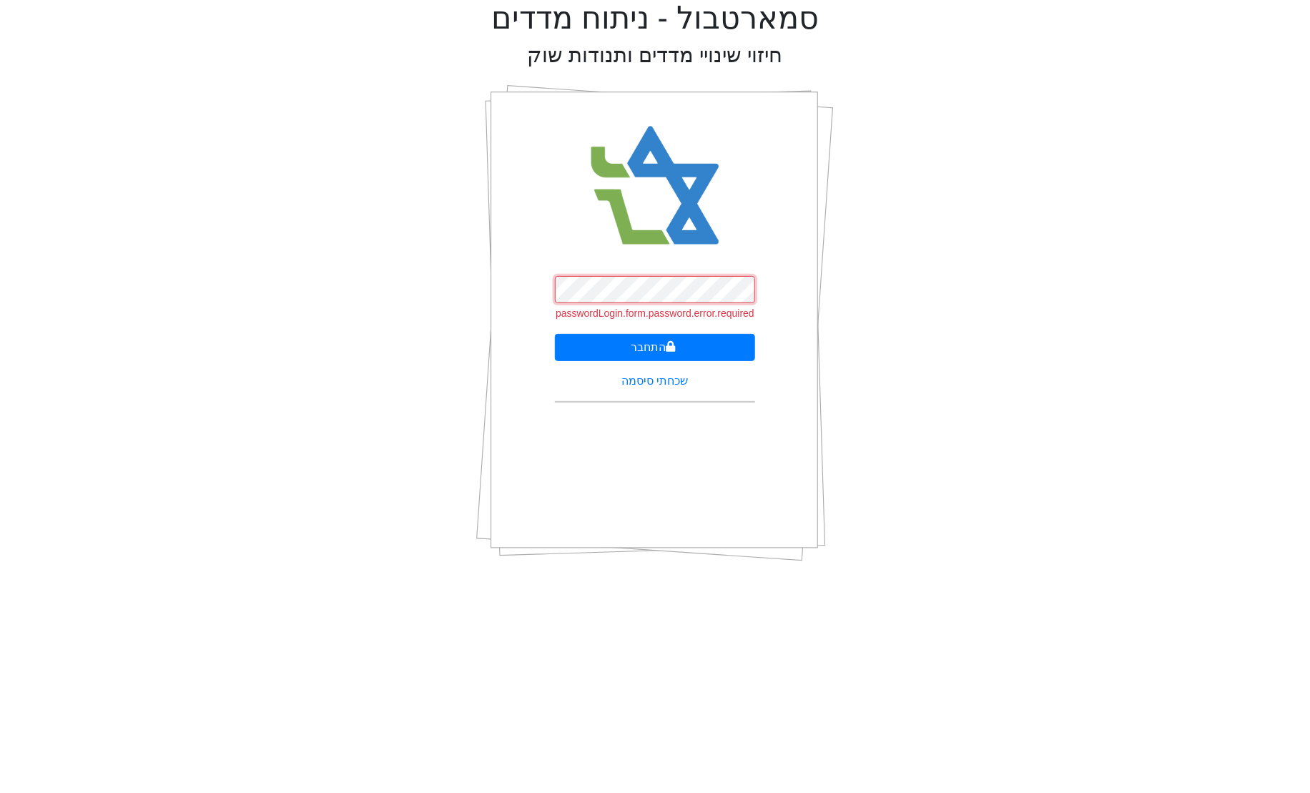
click at [555, 334] on button "התחבר" at bounding box center [655, 347] width 201 height 27
